Goal: Transaction & Acquisition: Purchase product/service

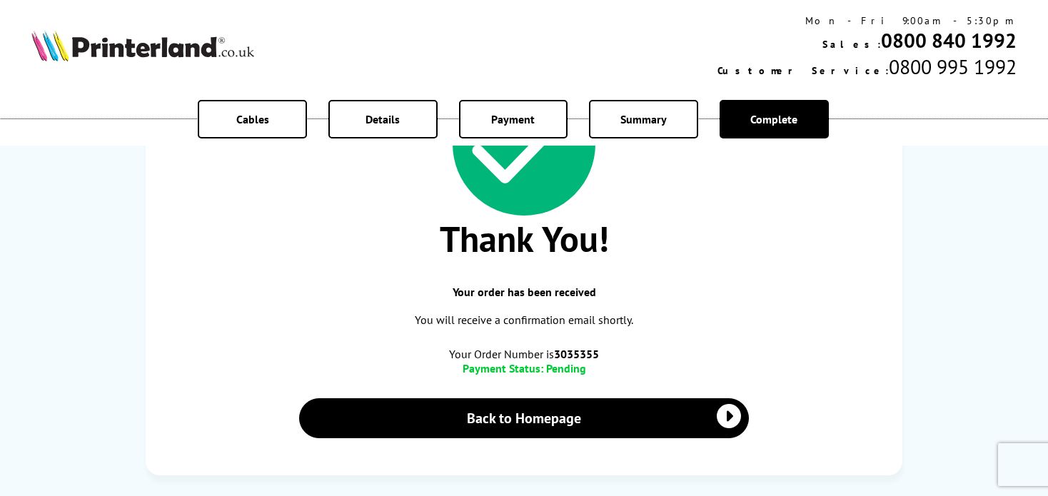
scroll to position [143, 0]
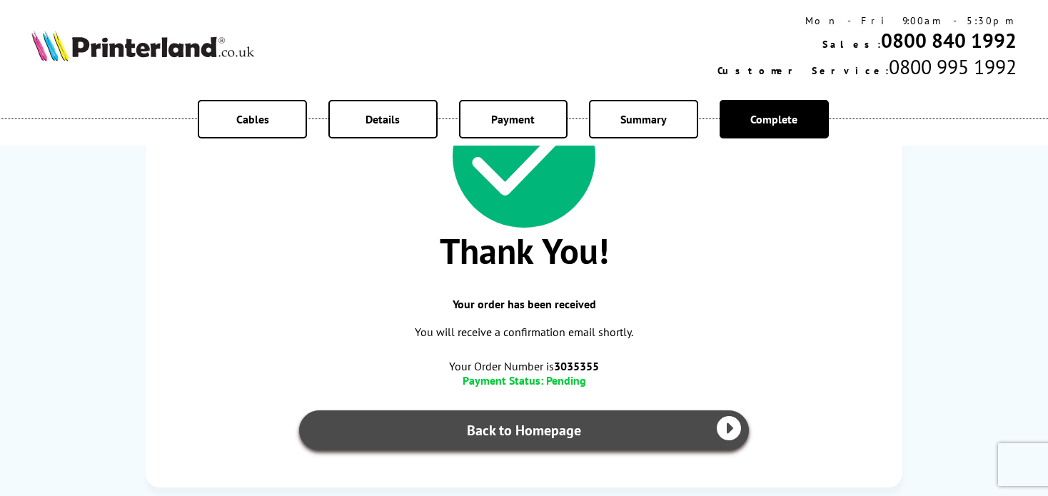
click at [560, 436] on link "Back to Homepage" at bounding box center [524, 430] width 450 height 40
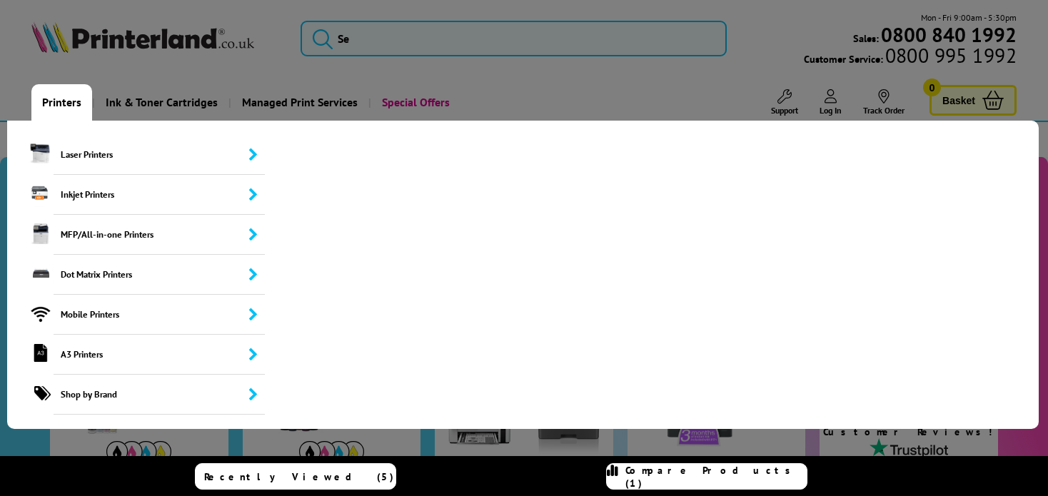
click at [67, 103] on link "Printers" at bounding box center [61, 102] width 61 height 36
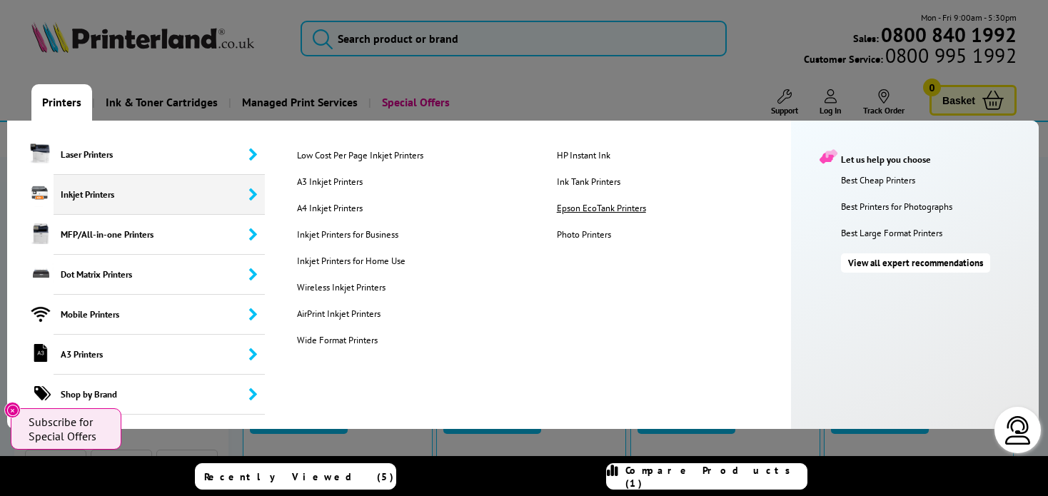
click at [596, 208] on link "Epson EcoTank Printers" at bounding box center [675, 208] width 258 height 12
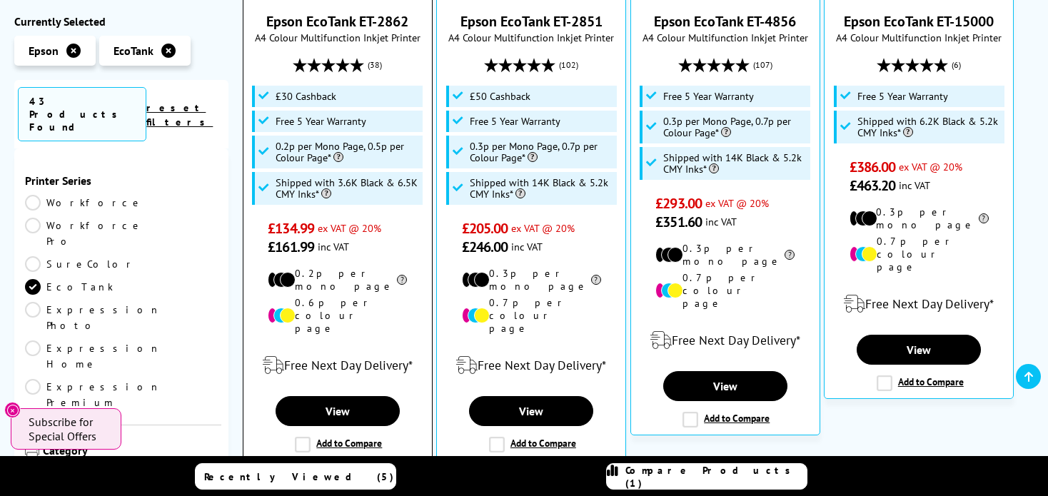
scroll to position [500, 0]
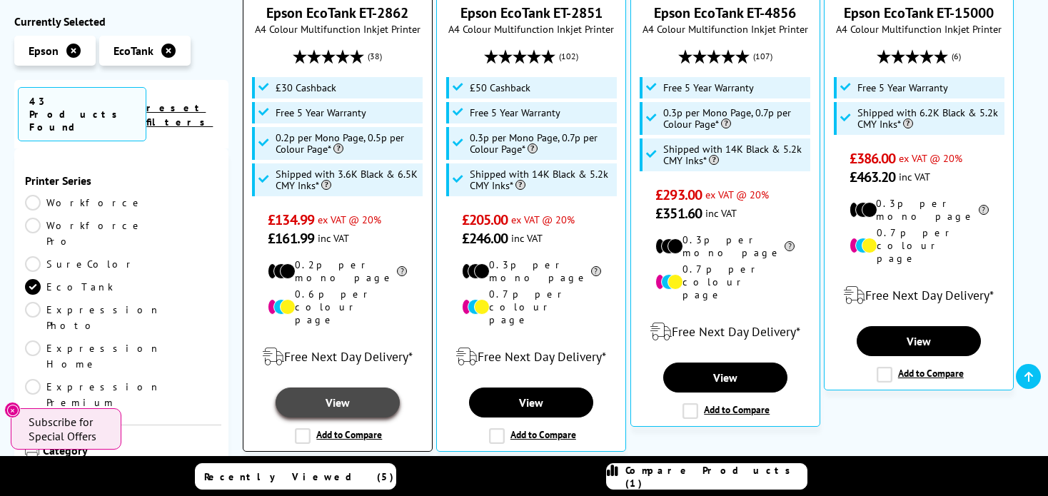
click at [348, 388] on link "View" at bounding box center [338, 403] width 124 height 30
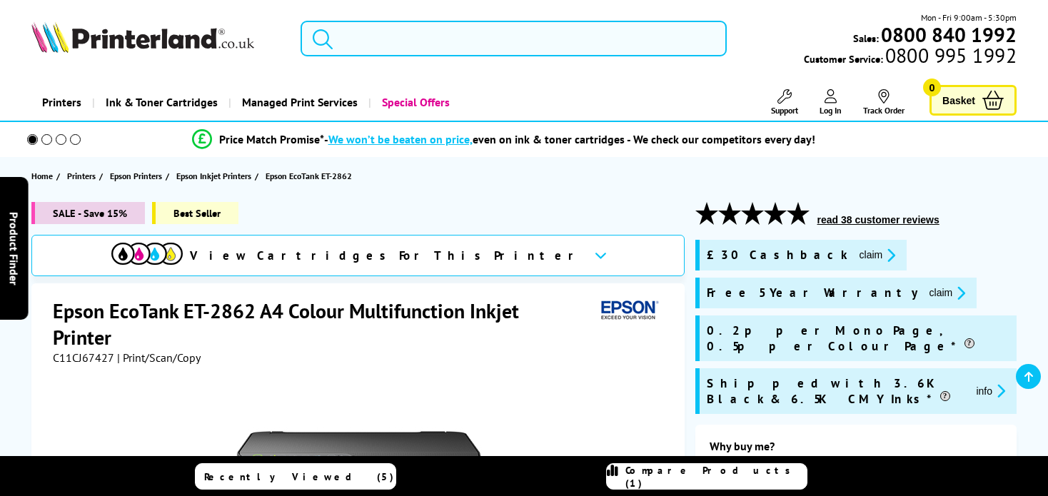
scroll to position [214, 0]
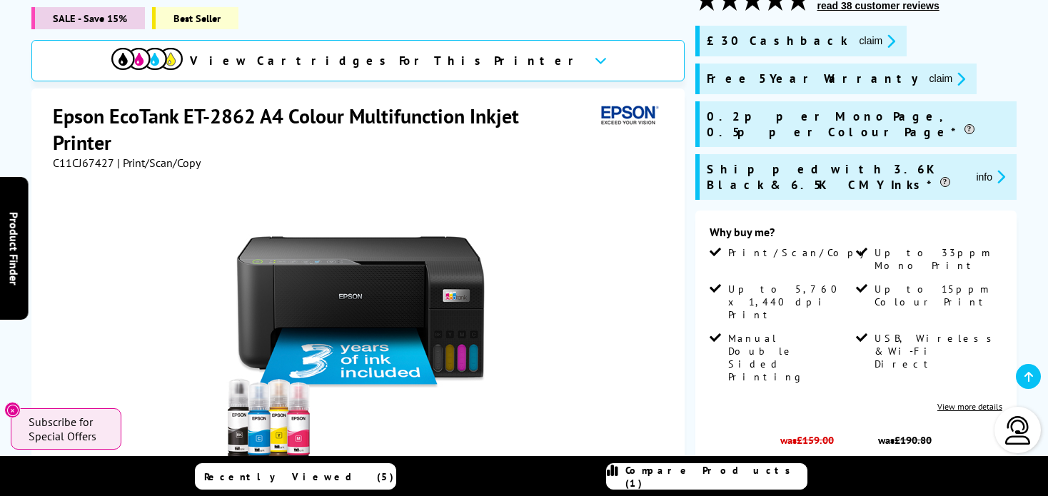
click at [855, 43] on button "claim" at bounding box center [877, 41] width 45 height 16
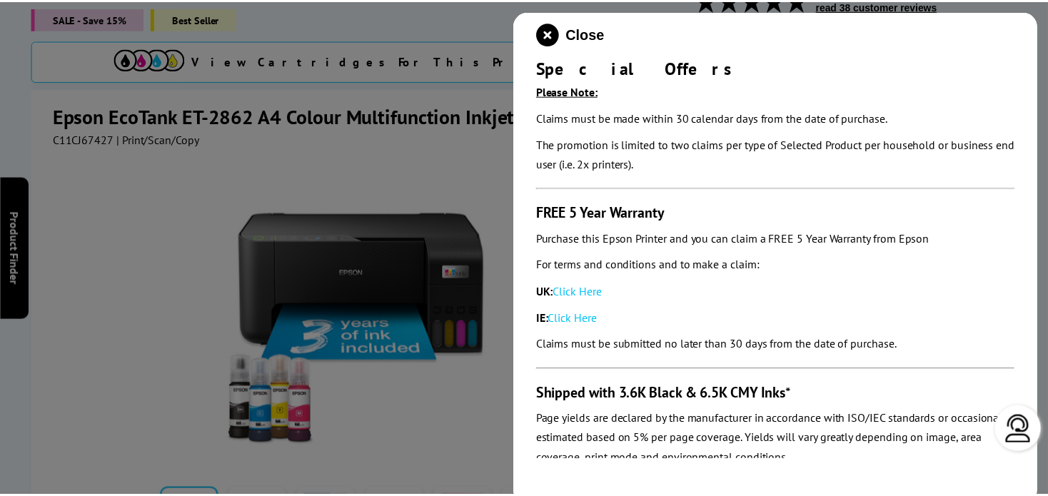
scroll to position [117, 0]
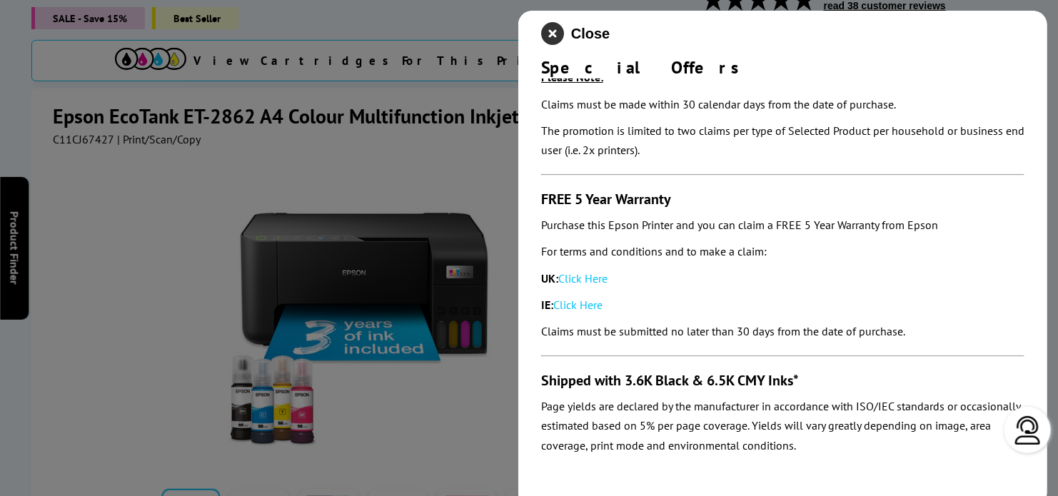
click at [556, 34] on icon "close modal" at bounding box center [552, 33] width 23 height 23
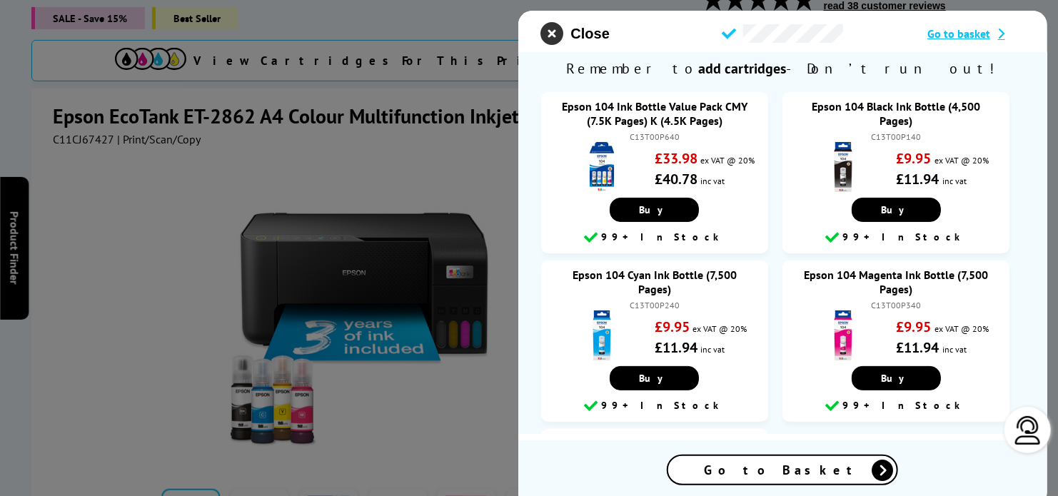
click at [556, 31] on icon "close modal" at bounding box center [552, 33] width 23 height 23
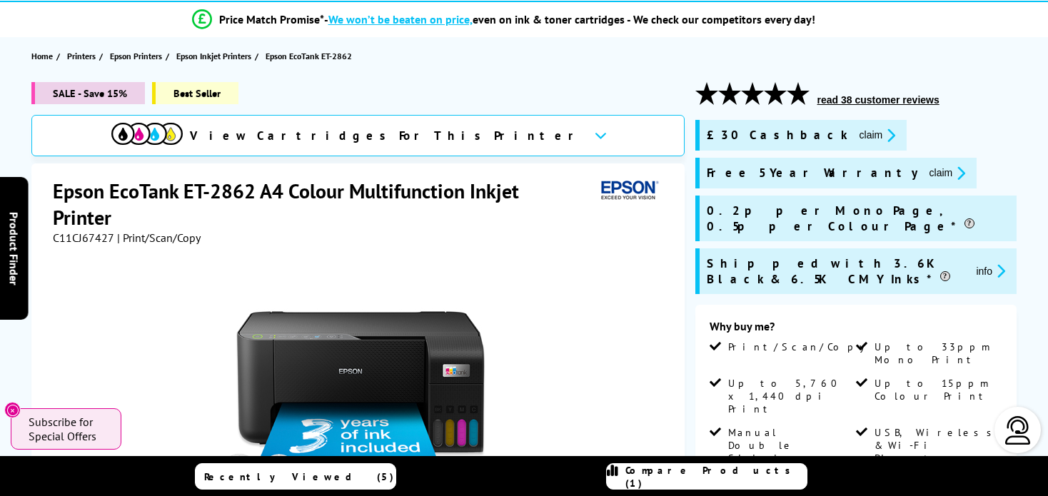
scroll to position [0, 0]
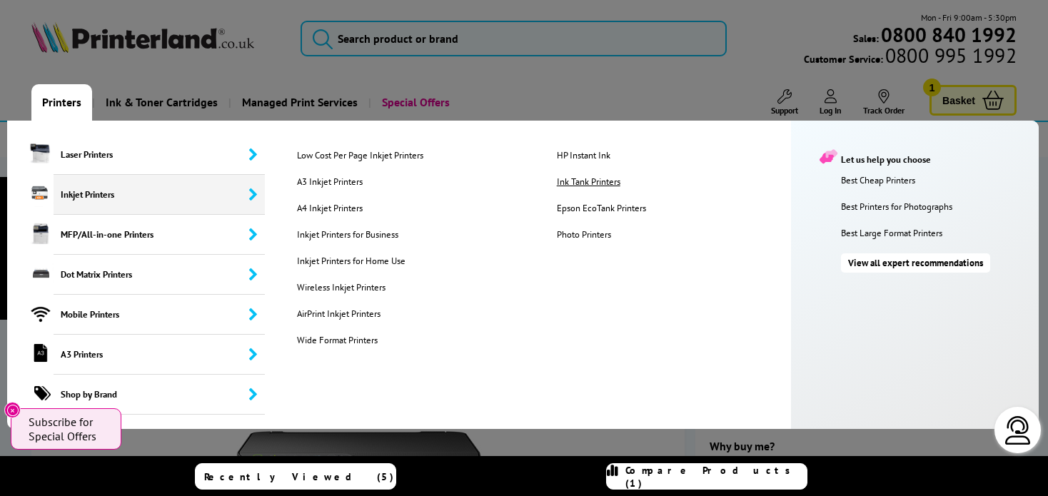
click at [587, 183] on link "Ink Tank Printers" at bounding box center [675, 182] width 258 height 12
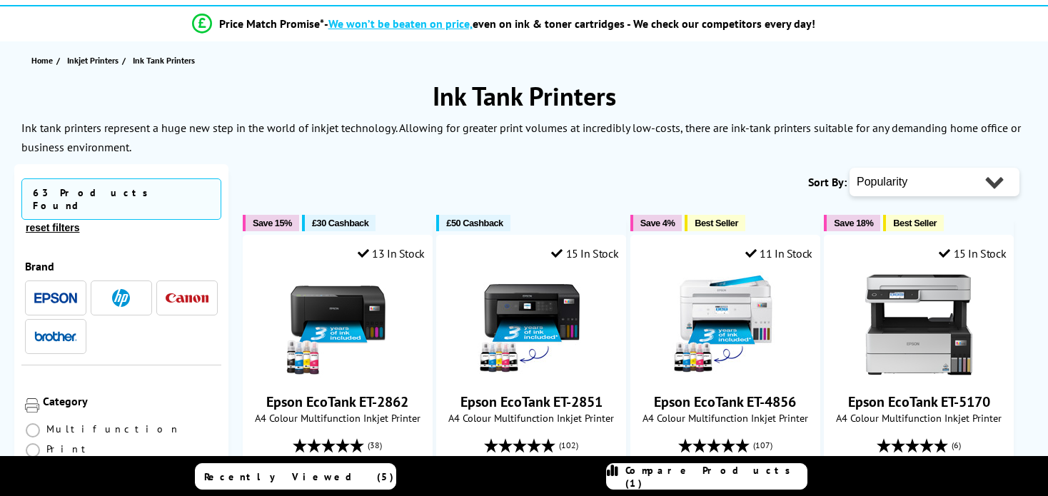
scroll to position [143, 0]
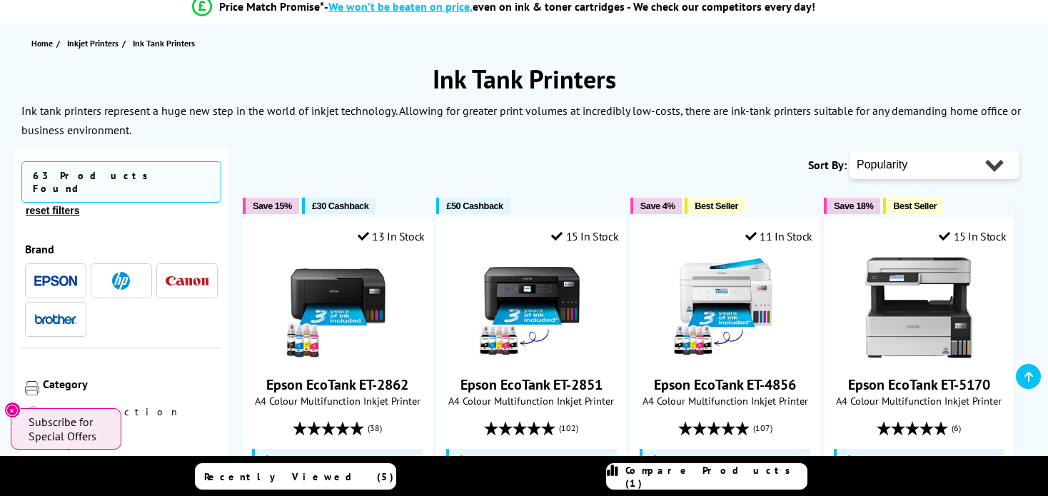
click at [933, 166] on select "Popularity Rating Price - Low to High Price - High to Low Running Costs - Low t…" at bounding box center [934, 165] width 170 height 29
select select "Price Ascending"
click at [849, 151] on select "Popularity Rating Price - Low to High Price - High to Low Running Costs - Low t…" at bounding box center [934, 165] width 170 height 29
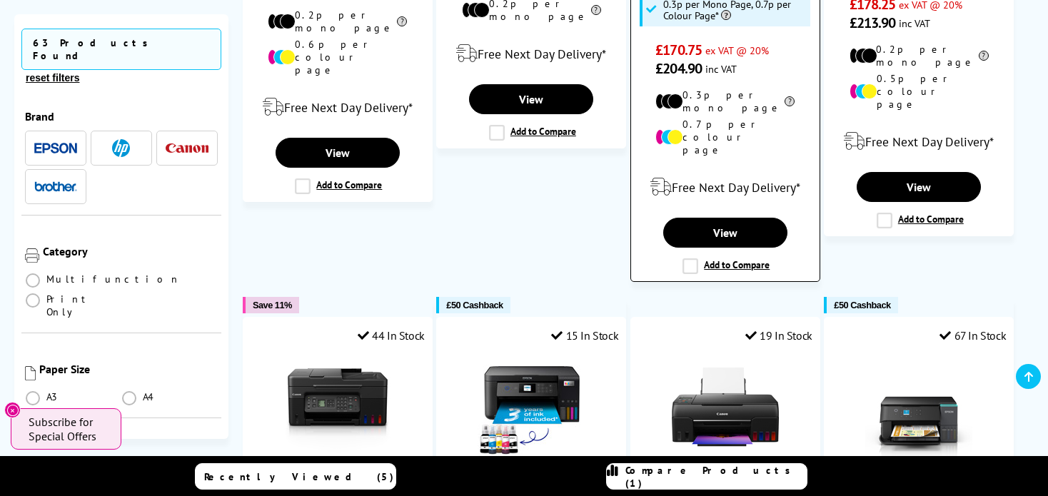
scroll to position [1356, 0]
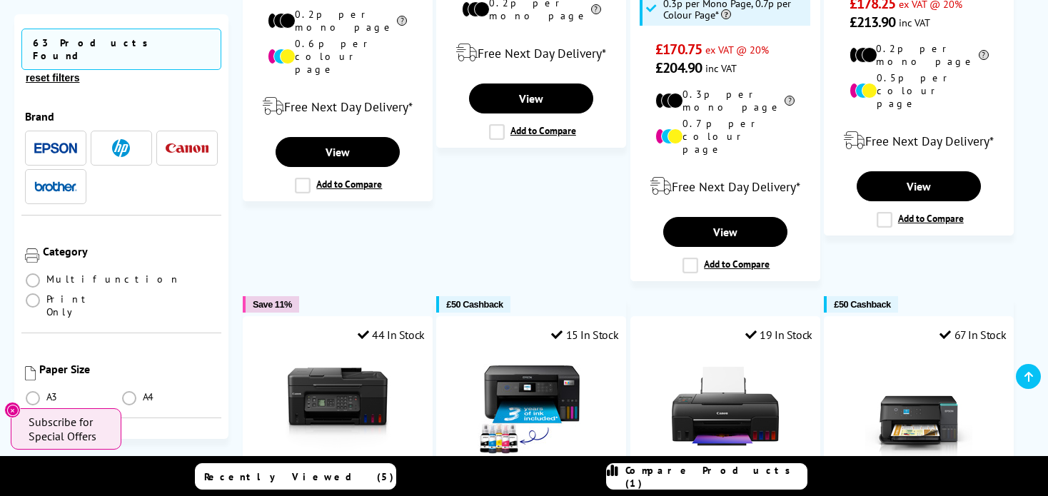
click at [178, 143] on img "button" at bounding box center [187, 147] width 43 height 9
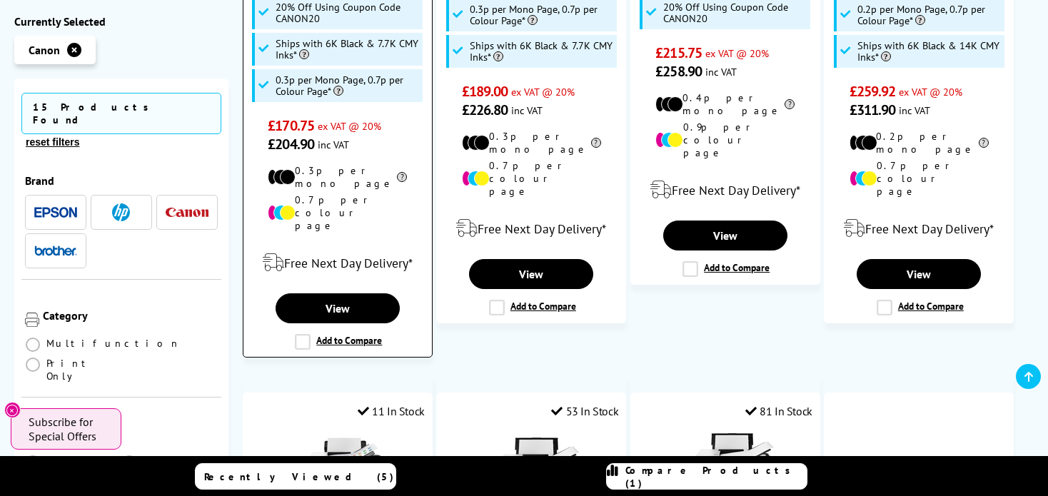
scroll to position [642, 0]
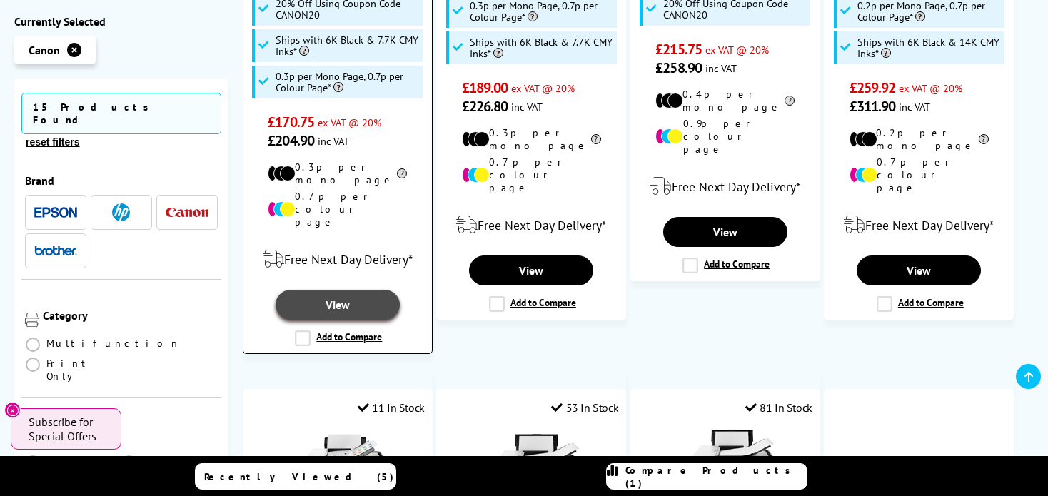
click at [340, 290] on link "View" at bounding box center [338, 305] width 124 height 30
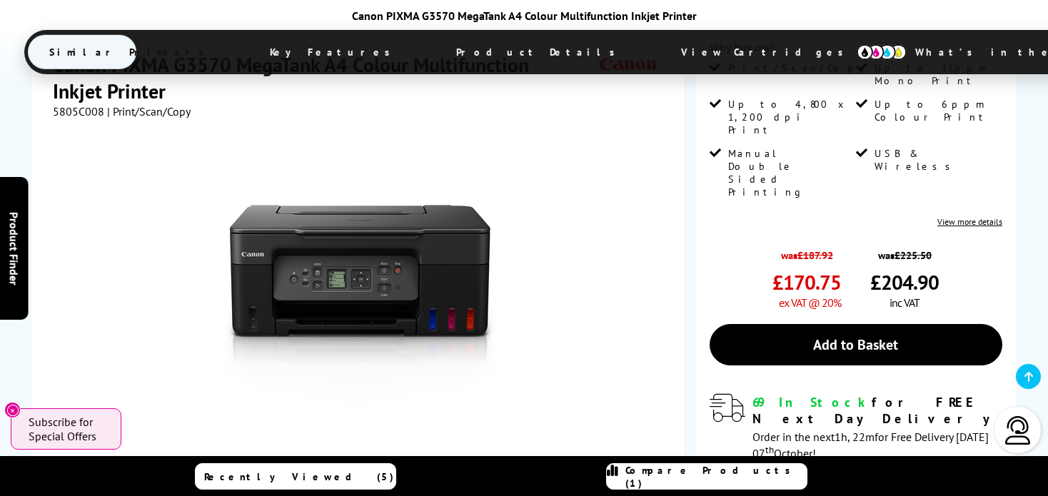
scroll to position [428, 0]
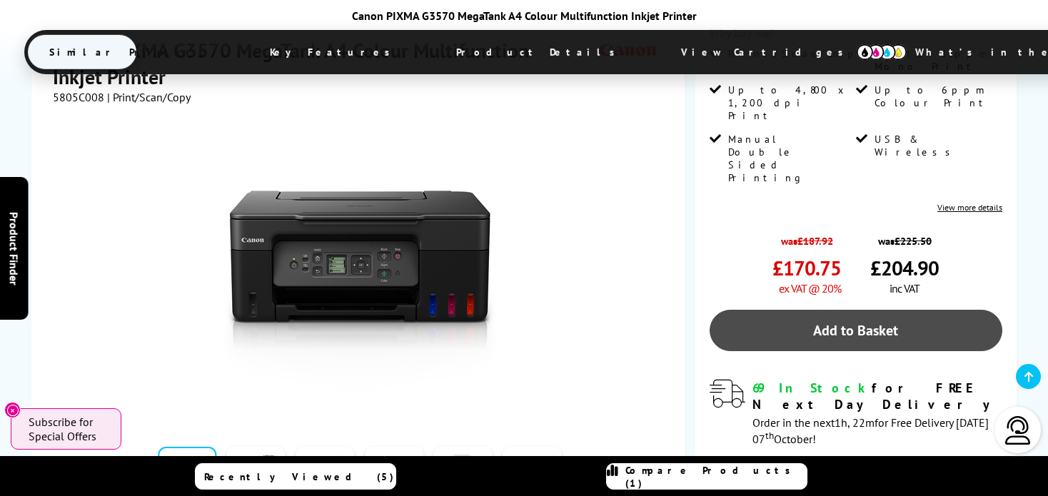
click at [854, 310] on link "Add to Basket" at bounding box center [855, 330] width 293 height 41
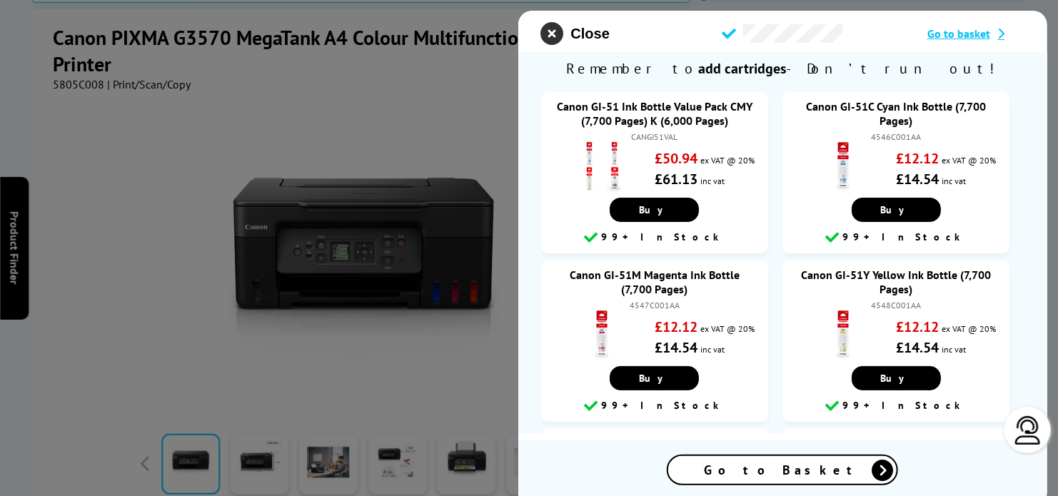
click at [554, 33] on icon "close modal" at bounding box center [552, 33] width 23 height 23
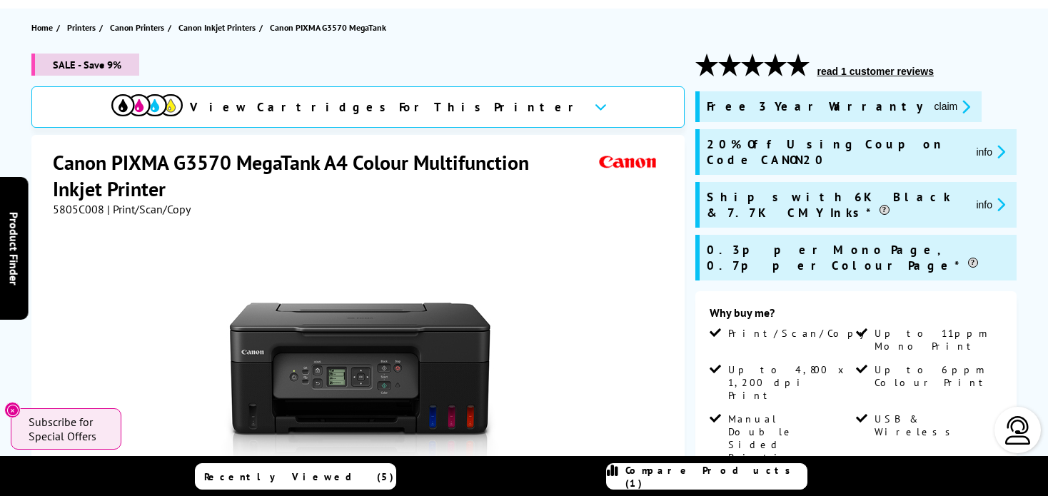
scroll to position [71, 0]
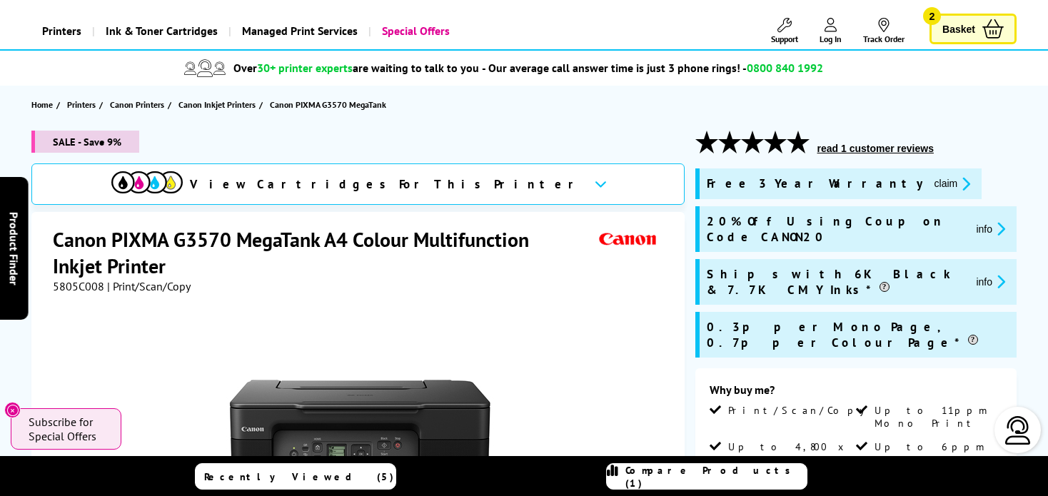
click at [969, 29] on span "Basket" at bounding box center [958, 28] width 33 height 19
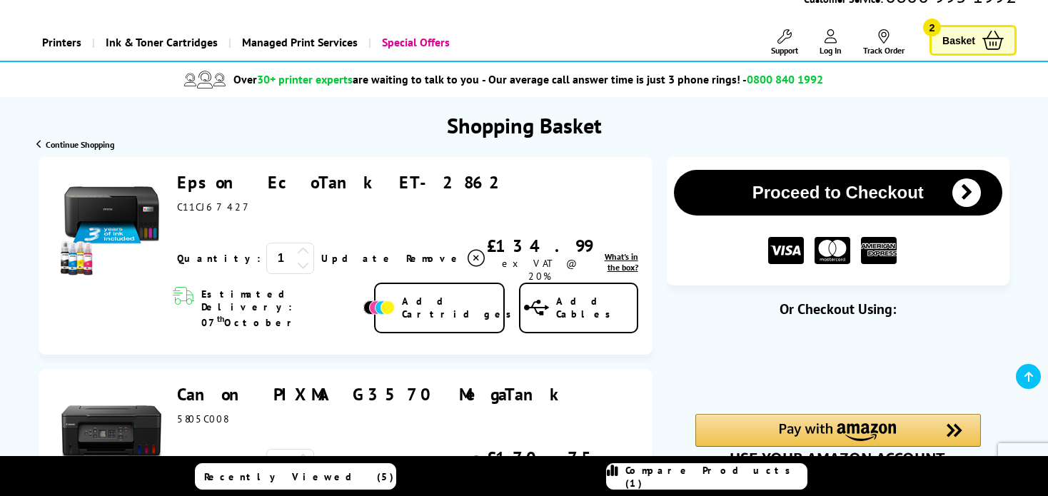
scroll to position [214, 0]
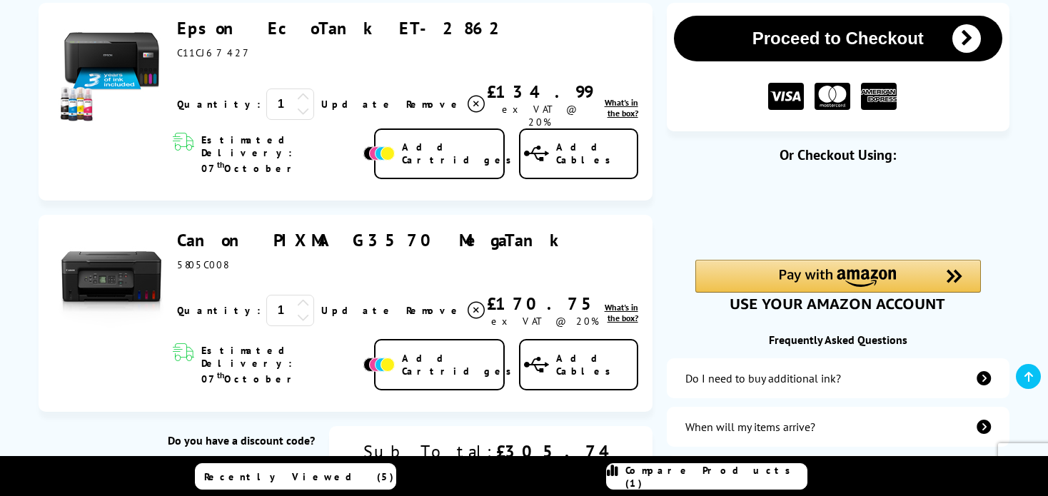
click at [251, 458] on input "text" at bounding box center [207, 477] width 215 height 39
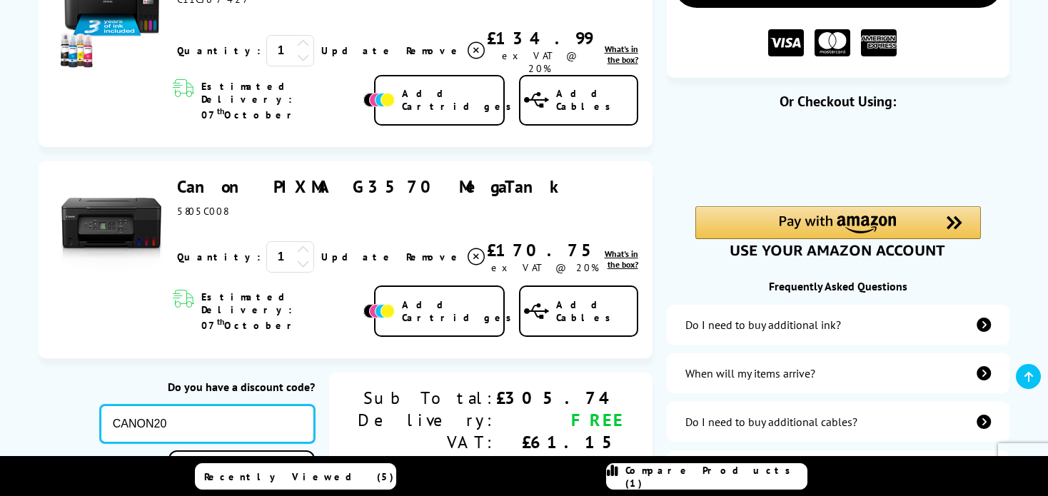
scroll to position [357, 0]
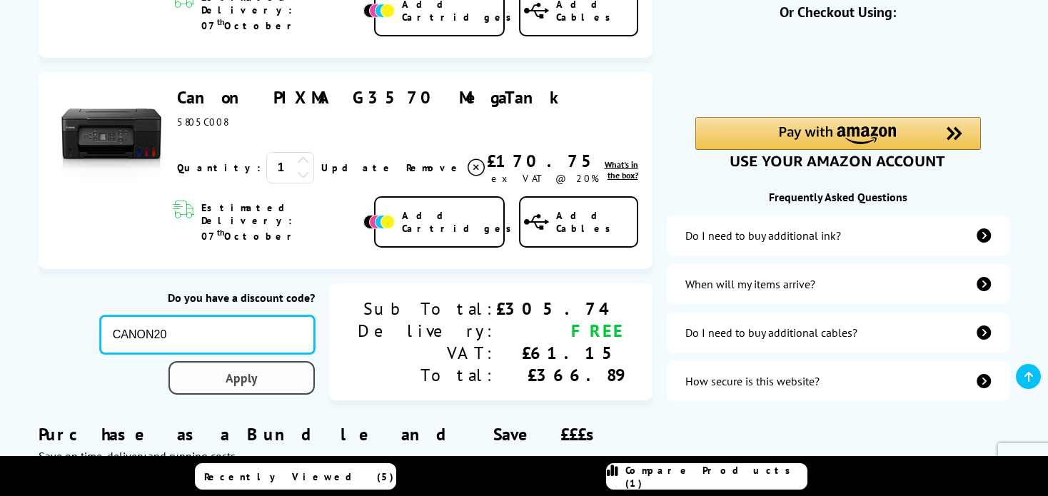
type input "CANON20"
click at [357, 335] on div "Proceed to Checkout Shopping Basket 1 Update 1" at bounding box center [524, 446] width 1048 height 1173
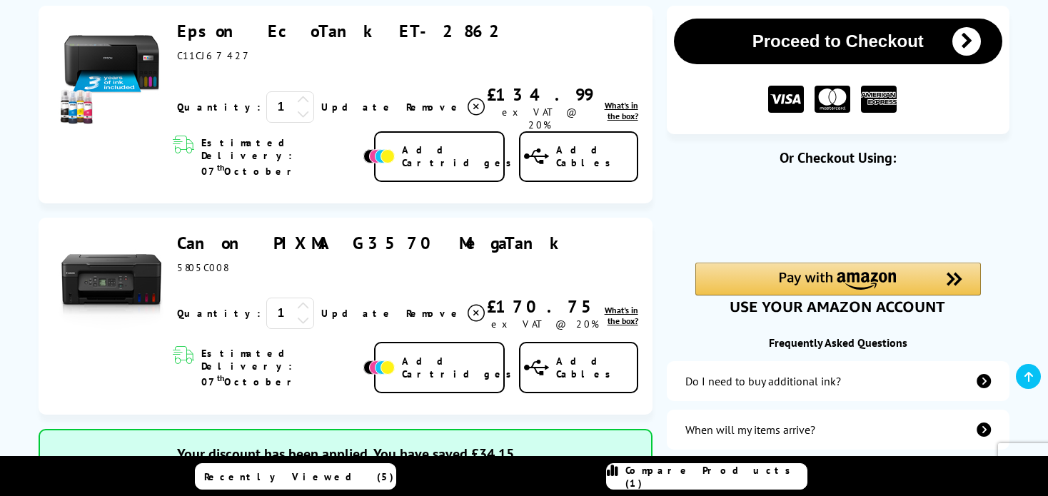
scroll to position [143, 0]
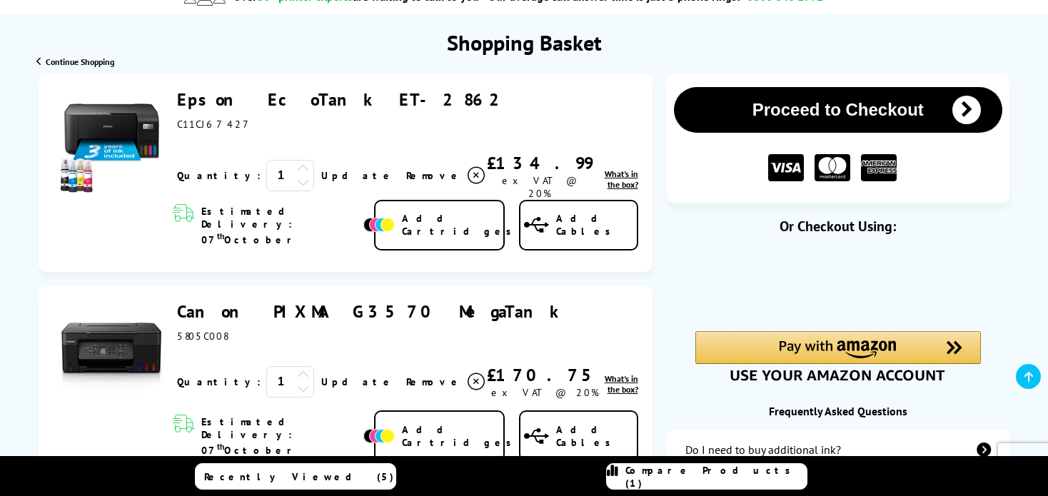
click at [94, 65] on span "Continue Shopping" at bounding box center [80, 61] width 69 height 11
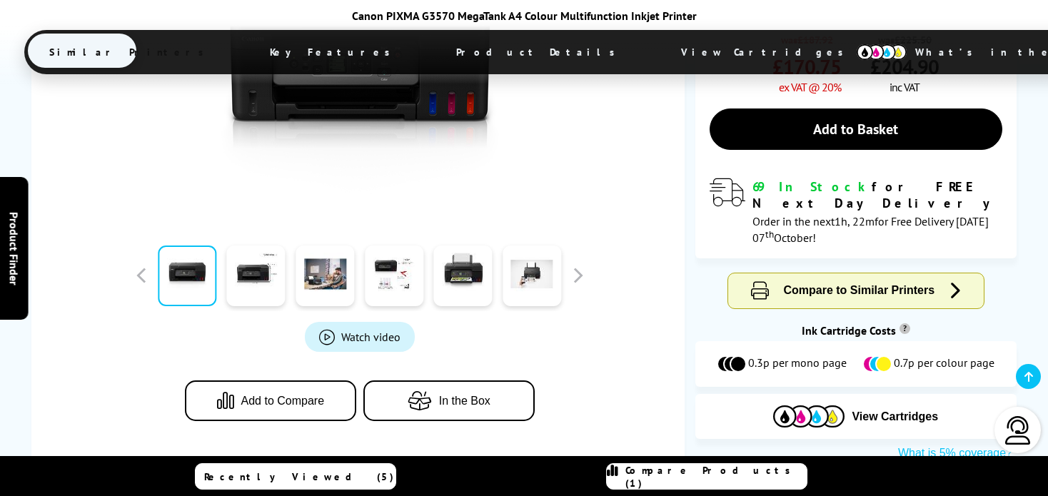
scroll to position [715, 0]
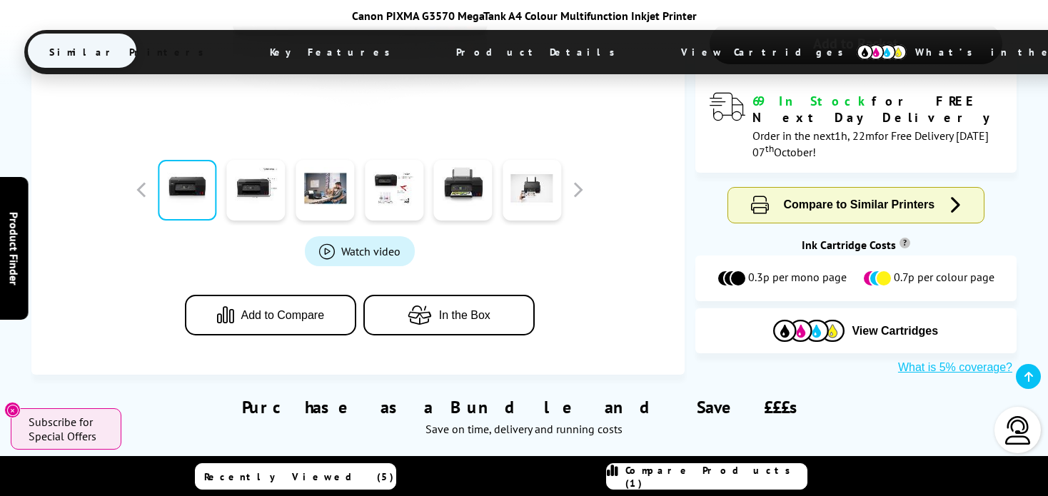
click at [275, 309] on span "Add to Compare" at bounding box center [283, 315] width 84 height 13
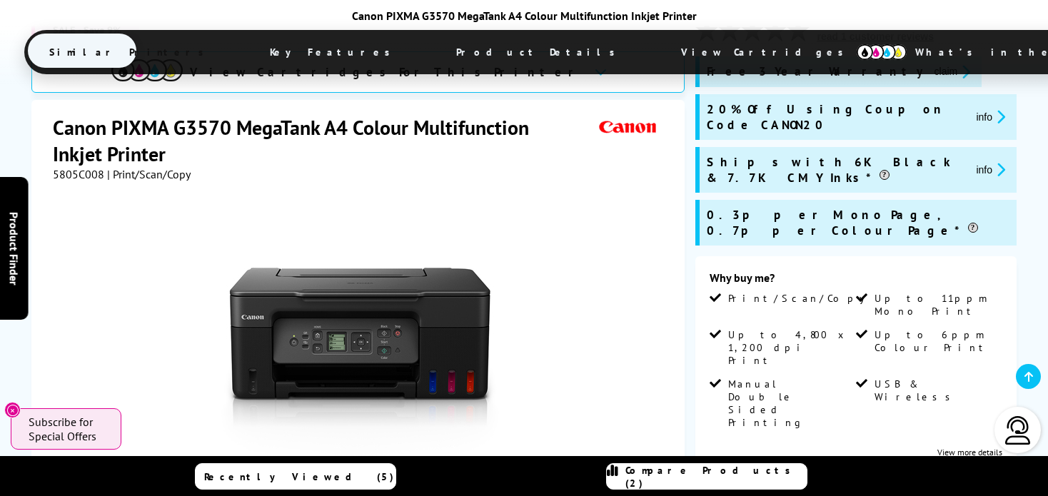
scroll to position [0, 0]
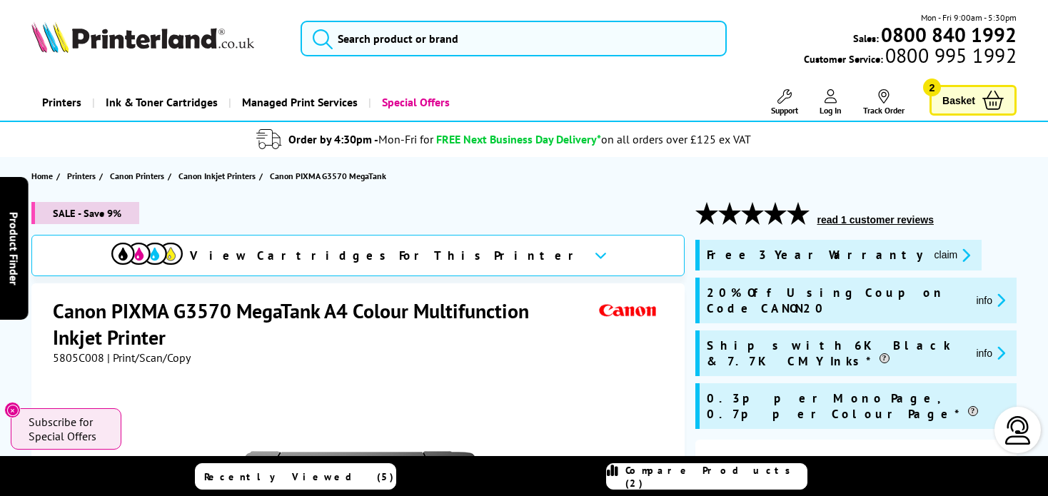
click at [951, 98] on span "Basket" at bounding box center [958, 100] width 33 height 19
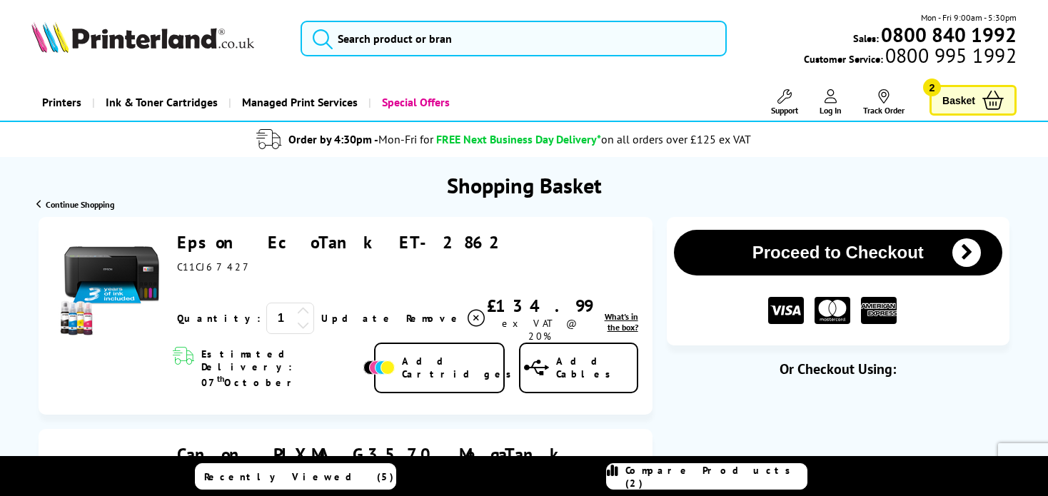
click at [262, 242] on link "Epson EcoTank ET-2862" at bounding box center [343, 242] width 333 height 22
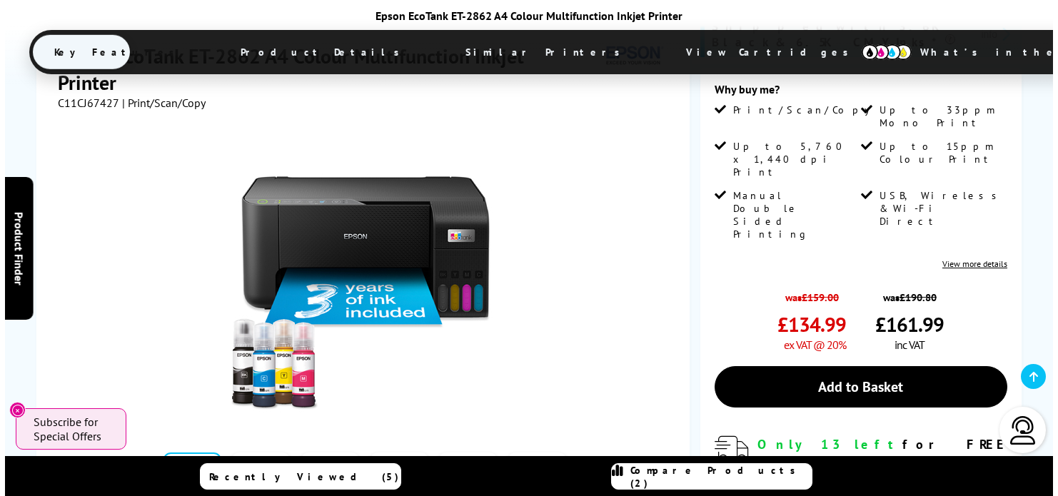
scroll to position [571, 0]
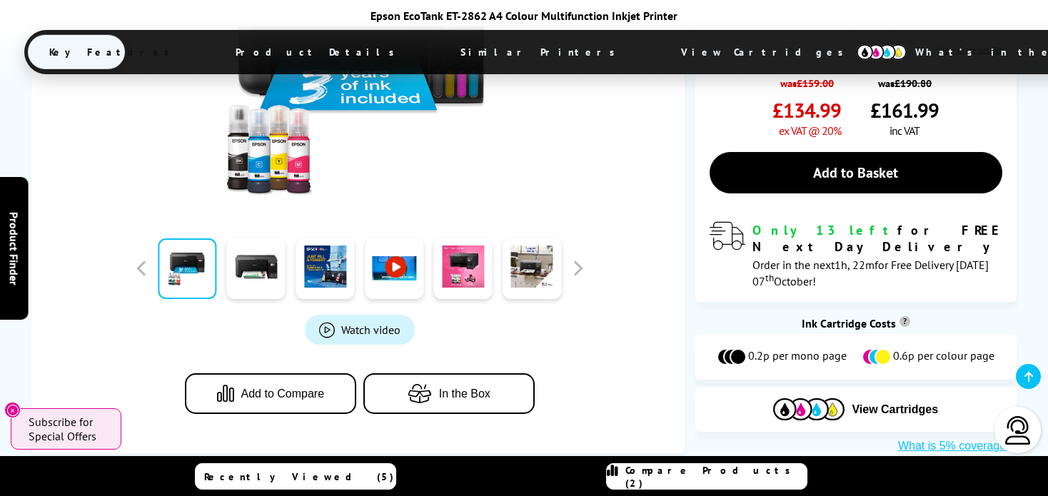
click at [303, 388] on span "Add to Compare" at bounding box center [283, 394] width 84 height 13
click at [730, 483] on link "Compare Products (3)" at bounding box center [706, 476] width 201 height 26
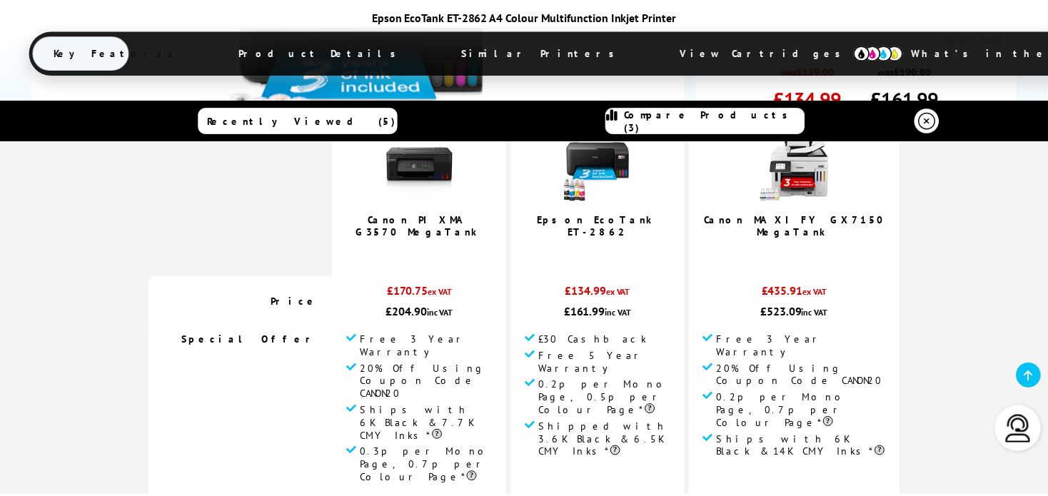
scroll to position [0, 0]
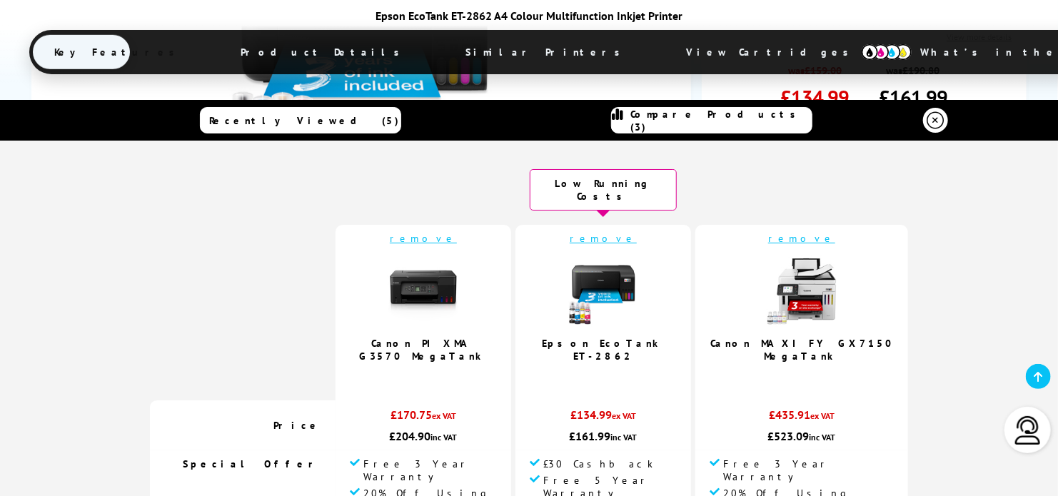
click at [929, 118] on icon at bounding box center [935, 120] width 17 height 17
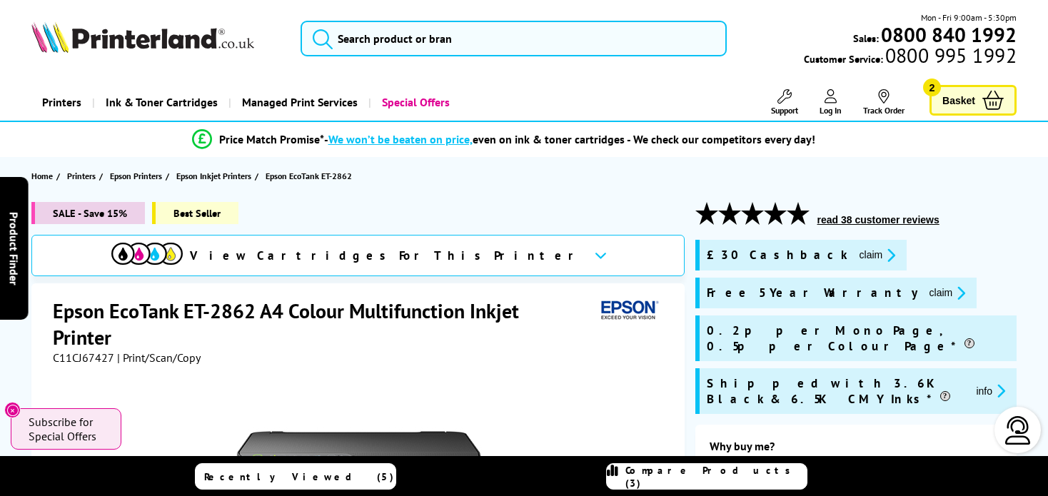
click at [956, 99] on span "Basket" at bounding box center [958, 100] width 33 height 19
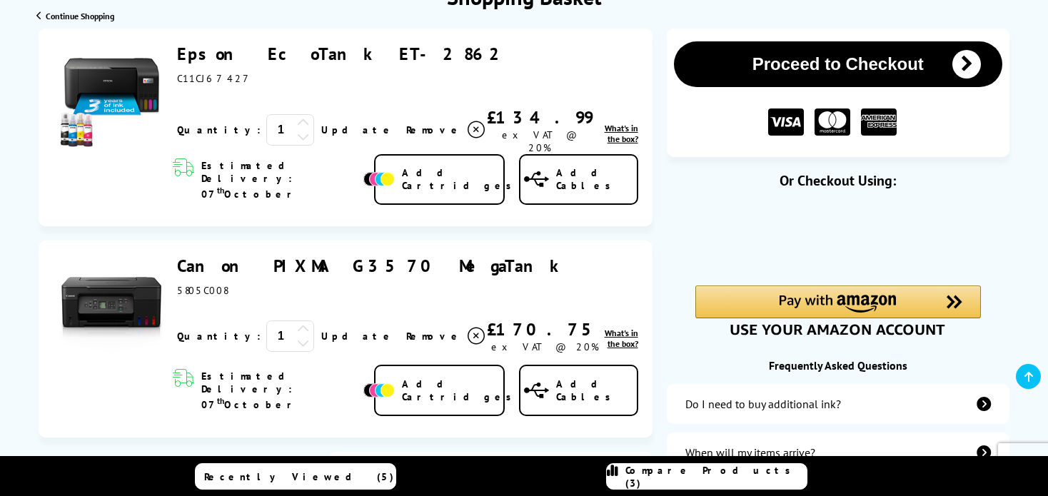
scroll to position [214, 0]
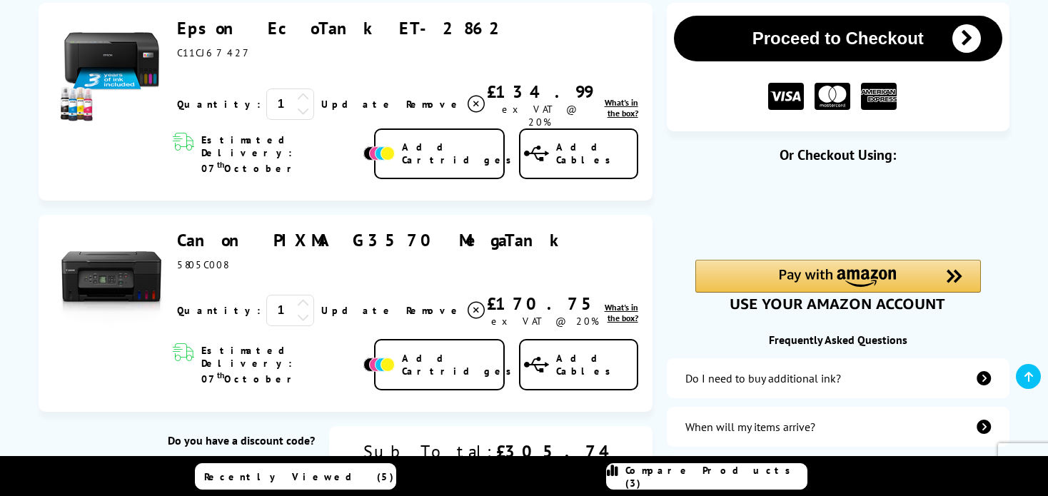
click at [468, 302] on icon at bounding box center [476, 310] width 17 height 17
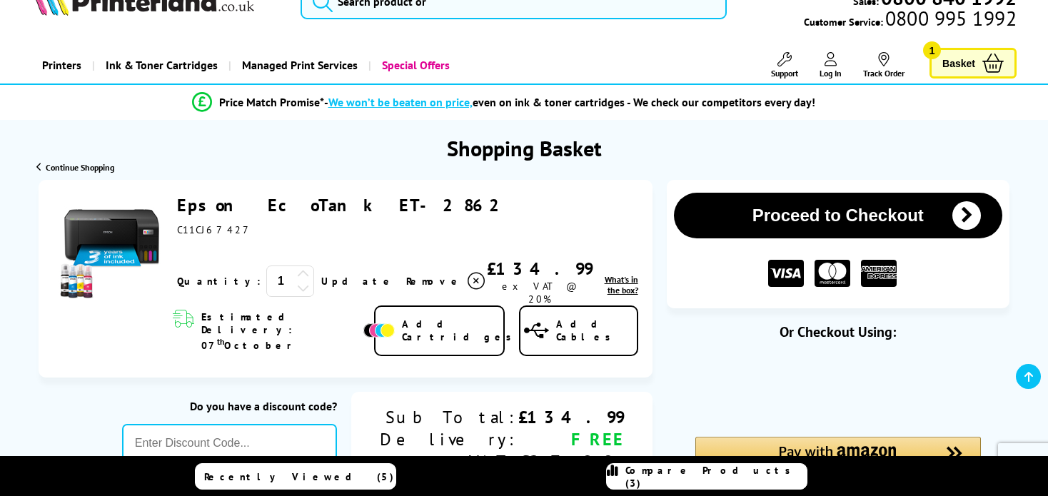
scroll to position [0, 0]
